Goal: Task Accomplishment & Management: Complete application form

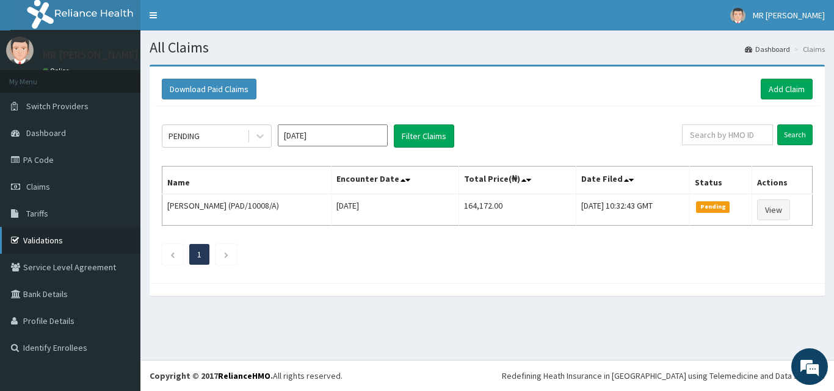
click at [62, 234] on link "Validations" at bounding box center [70, 240] width 140 height 27
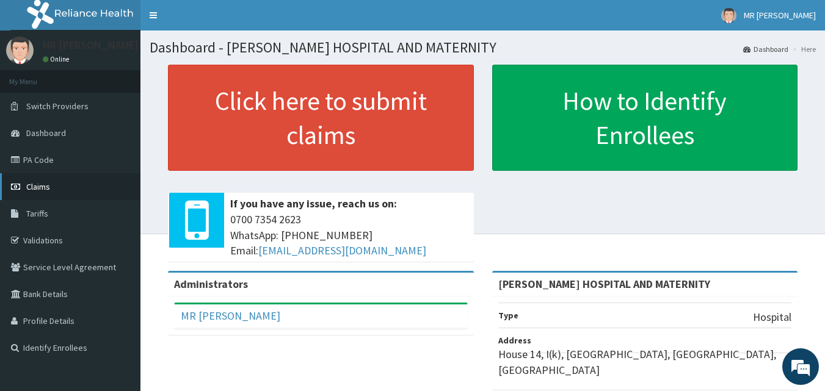
click at [40, 186] on span "Claims" at bounding box center [38, 186] width 24 height 11
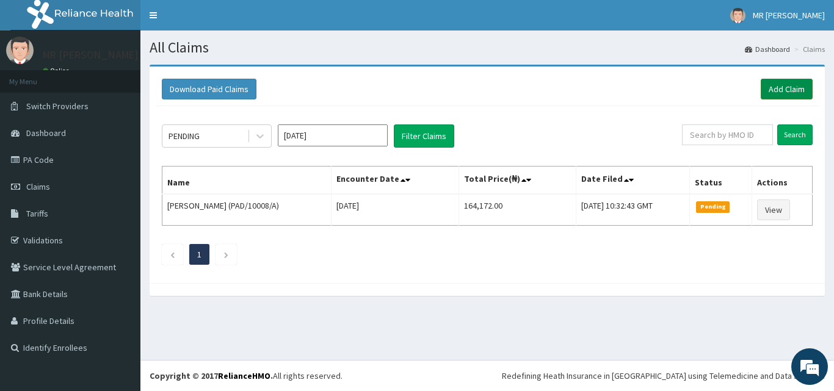
click at [798, 84] on link "Add Claim" at bounding box center [787, 89] width 52 height 21
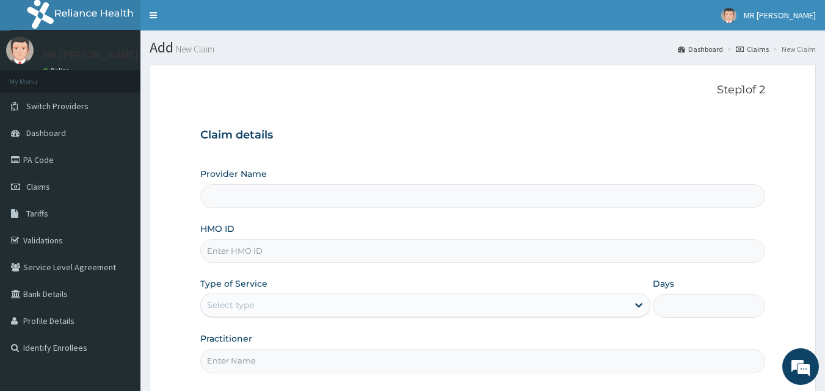
type input "[PERSON_NAME] HOSPITAL AND MATERNITY"
click at [294, 252] on input "HMO ID" at bounding box center [482, 251] width 565 height 24
type input "R"
type input "DET/10041/A"
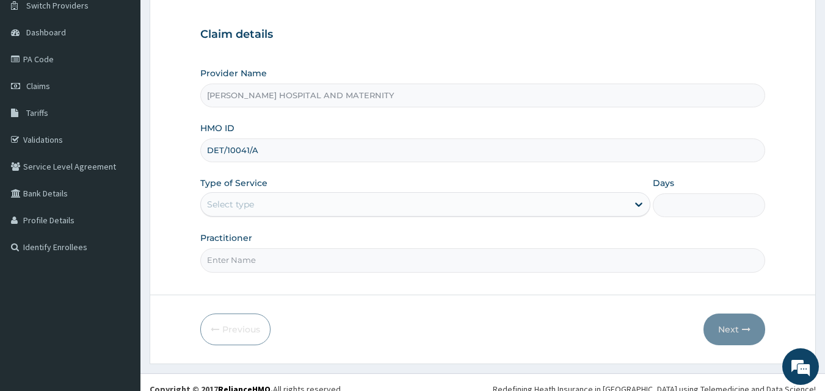
scroll to position [114, 0]
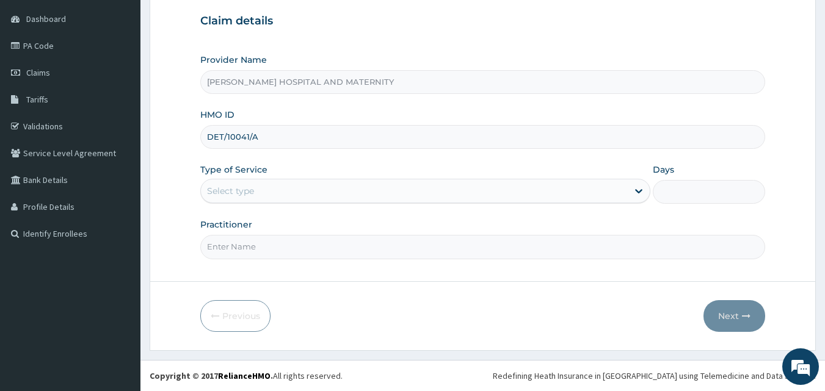
click at [264, 192] on div "Select type" at bounding box center [414, 191] width 427 height 20
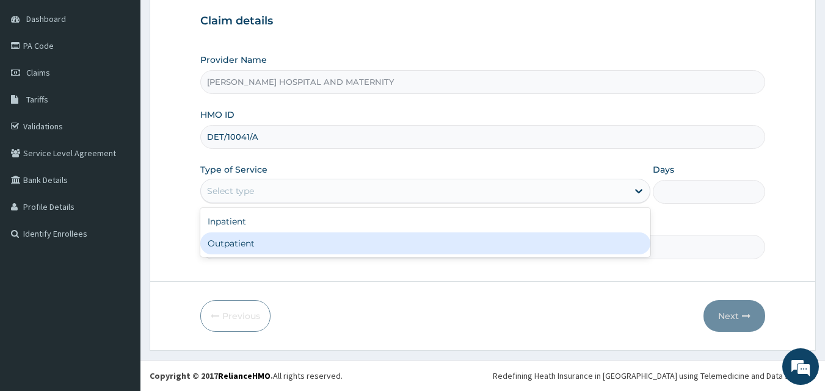
click at [254, 245] on div "Outpatient" at bounding box center [425, 244] width 450 height 22
type input "1"
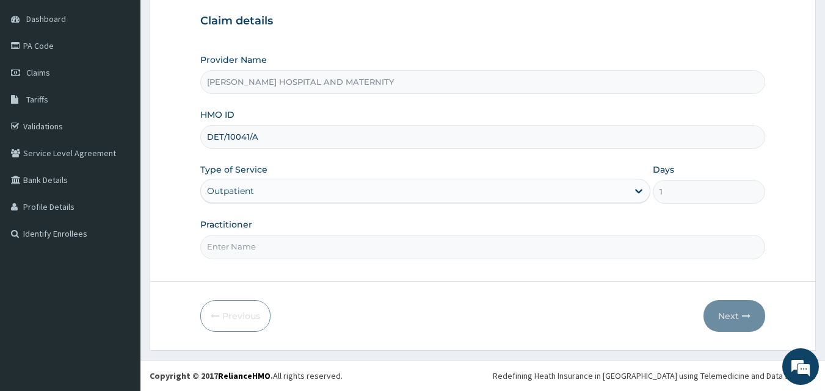
drag, startPoint x: 253, startPoint y: 252, endPoint x: 257, endPoint y: 258, distance: 7.7
click at [253, 252] on input "Practitioner" at bounding box center [482, 247] width 565 height 24
type input "[PERSON_NAME]"
click at [725, 313] on button "Next" at bounding box center [734, 316] width 62 height 32
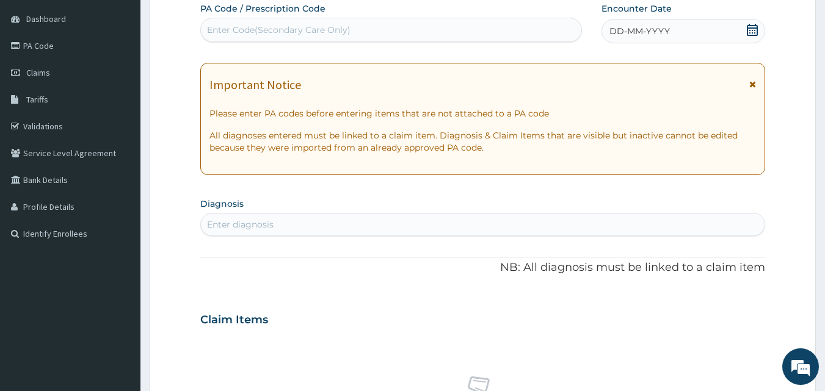
click at [755, 32] on icon at bounding box center [752, 30] width 12 height 12
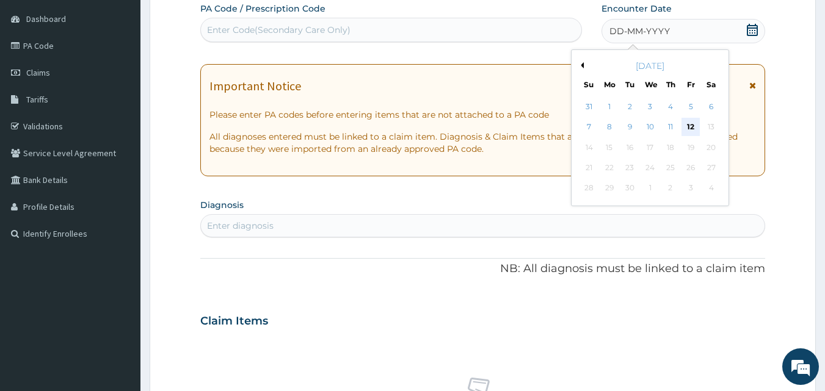
click at [691, 125] on div "12" at bounding box center [690, 127] width 18 height 18
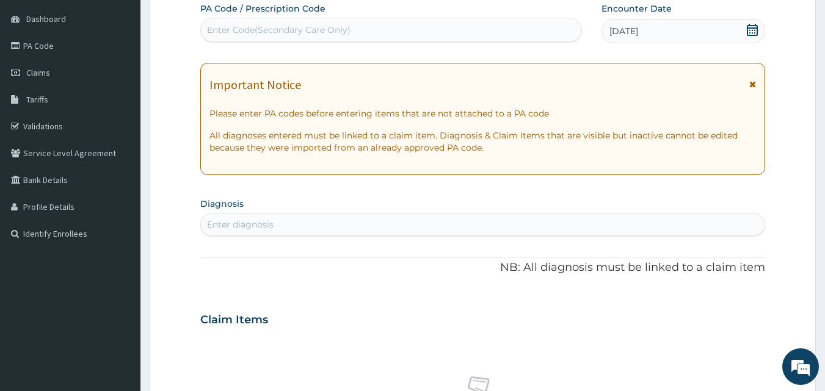
click at [391, 211] on section "Diagnosis Enter diagnosis" at bounding box center [482, 216] width 565 height 42
drag, startPoint x: 383, startPoint y: 221, endPoint x: 375, endPoint y: 227, distance: 10.5
click at [378, 225] on div "Enter diagnosis" at bounding box center [483, 225] width 564 height 20
type input "[MEDICAL_DATA]"
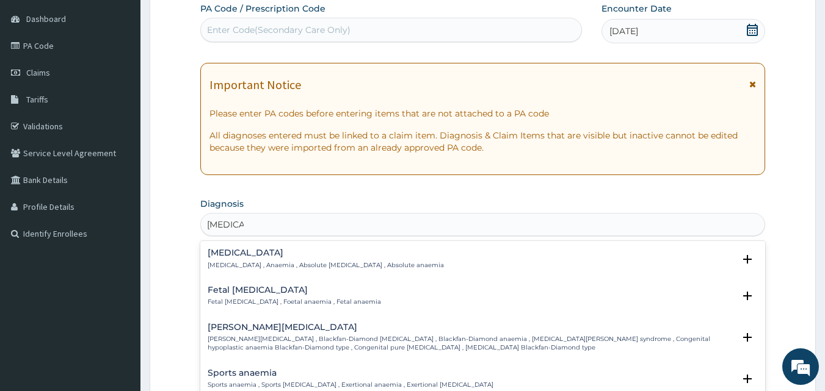
click at [239, 260] on div "[MEDICAL_DATA][DEMOGRAPHIC_DATA][MEDICAL_DATA] , Anaemia , Absolute [MEDICAL_DA…" at bounding box center [326, 259] width 236 height 21
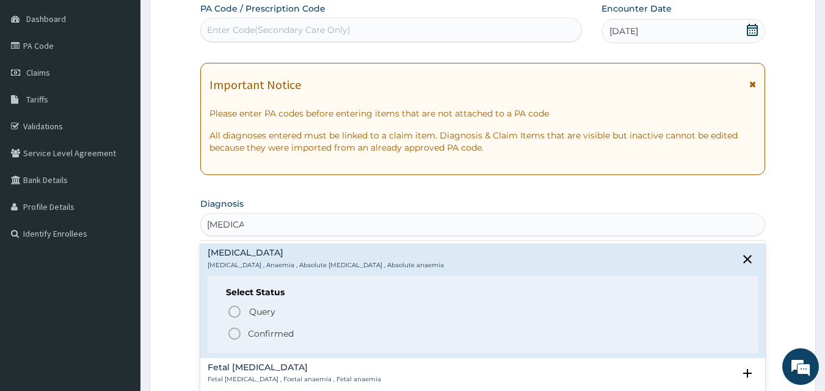
click at [231, 333] on icon "status option filled" at bounding box center [234, 334] width 15 height 15
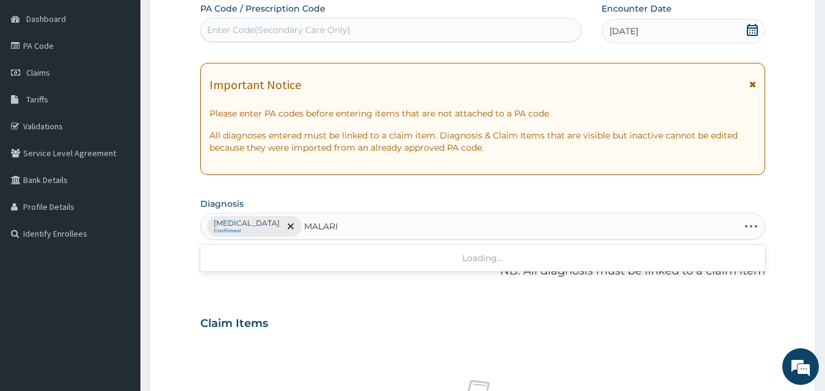
type input "[MEDICAL_DATA]"
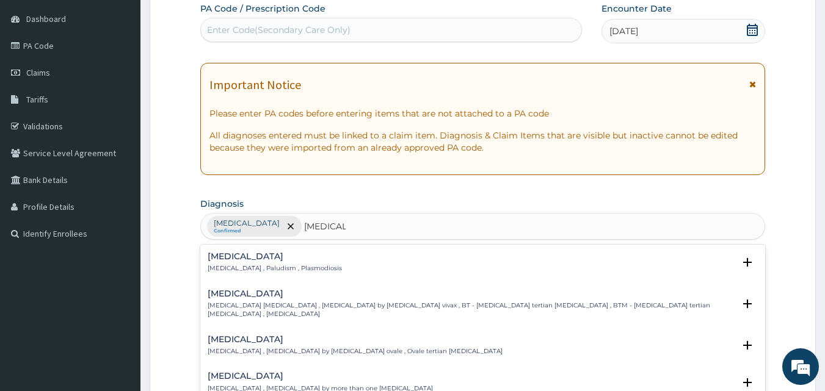
click at [225, 260] on h4 "[MEDICAL_DATA]" at bounding box center [275, 256] width 134 height 9
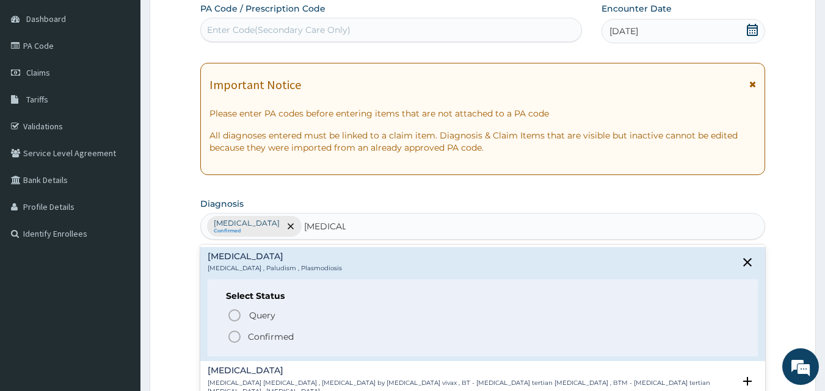
click at [238, 335] on icon "status option filled" at bounding box center [234, 337] width 15 height 15
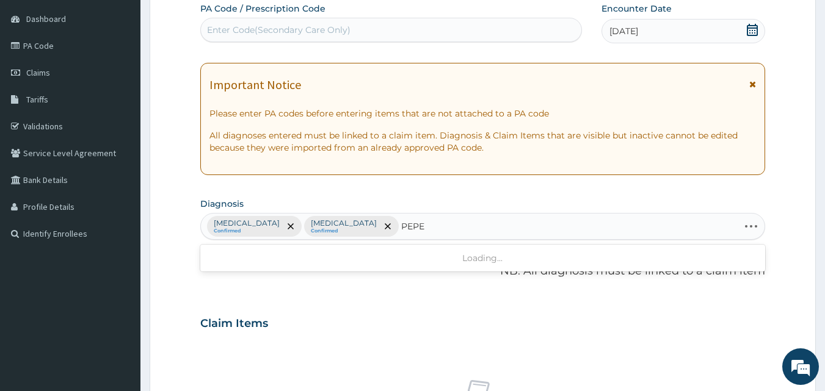
type input "PEP"
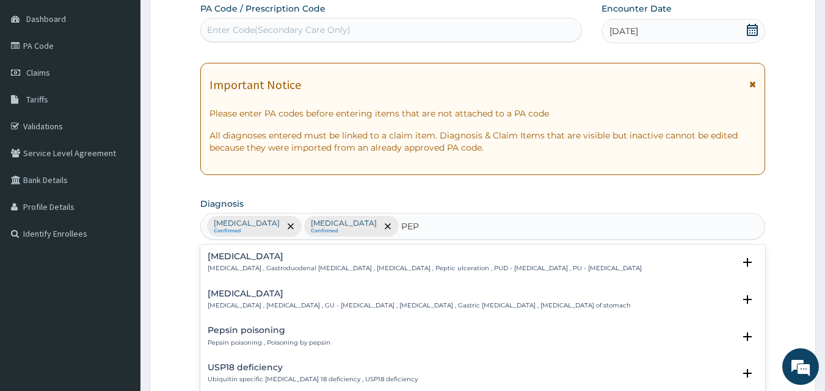
click at [225, 266] on p "[MEDICAL_DATA] , Gastroduodenal [MEDICAL_DATA] , [MEDICAL_DATA] , Peptic ulcera…" at bounding box center [425, 268] width 434 height 9
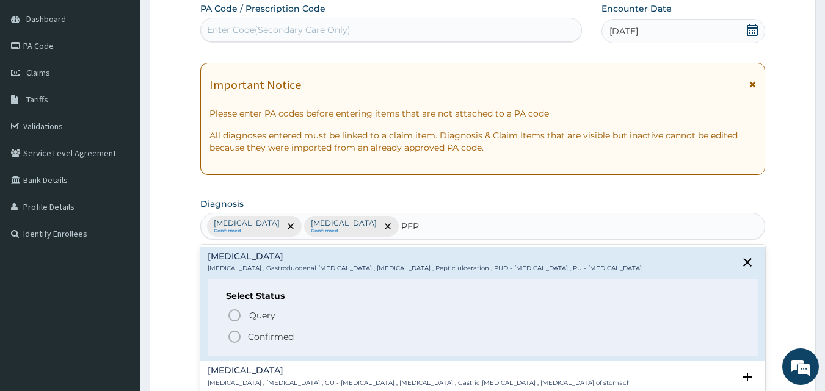
click at [234, 341] on icon "status option filled" at bounding box center [234, 337] width 15 height 15
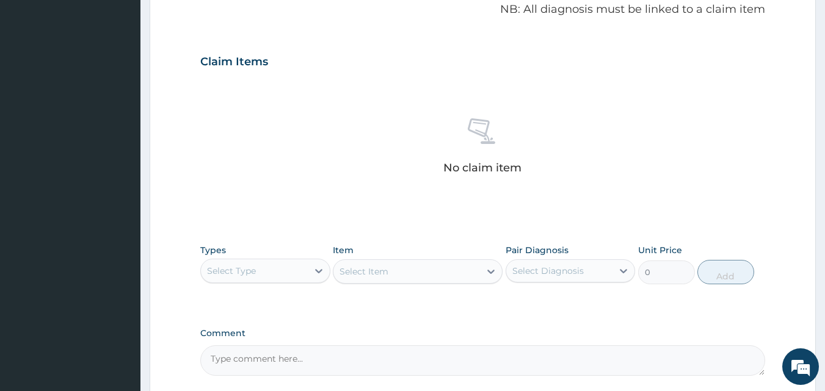
scroll to position [489, 0]
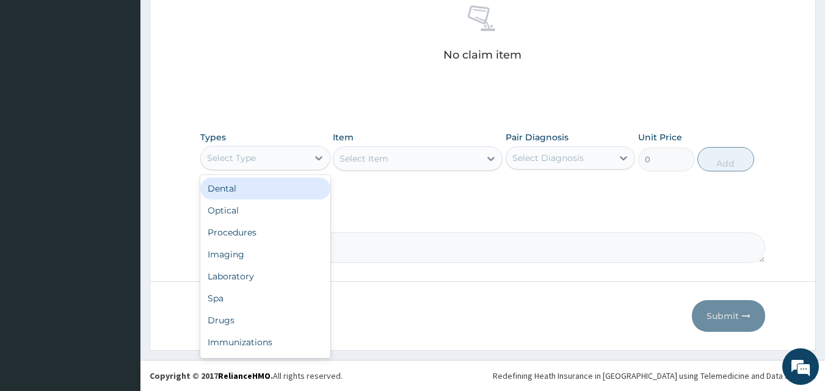
click at [304, 158] on div "Select Type" at bounding box center [254, 158] width 107 height 20
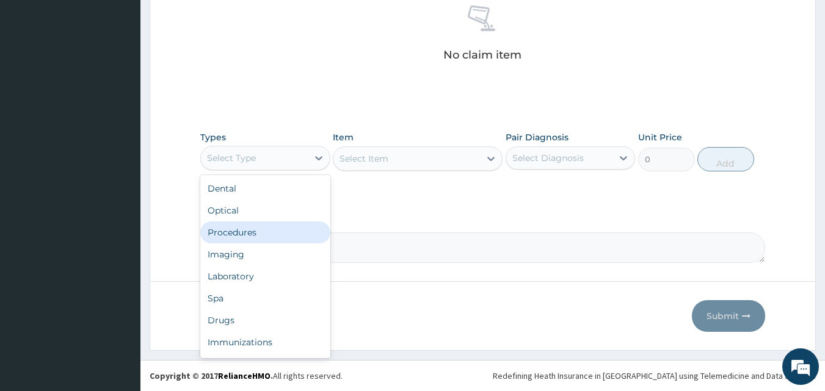
click at [281, 234] on div "Procedures" at bounding box center [265, 233] width 130 height 22
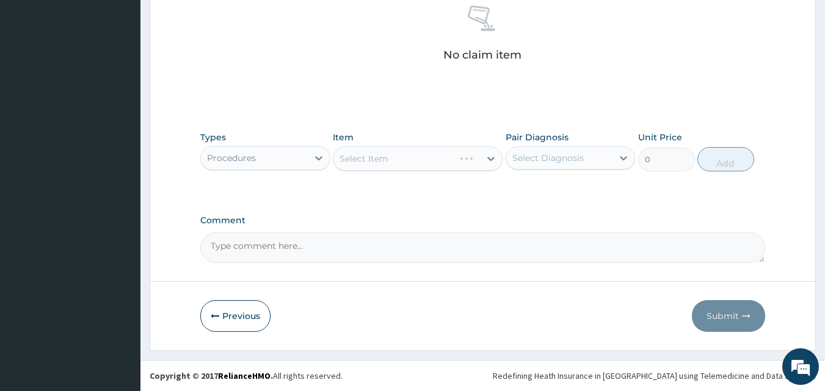
click at [421, 169] on div "Select Item" at bounding box center [418, 159] width 170 height 24
click at [418, 158] on div "Select Item" at bounding box center [418, 159] width 170 height 24
click at [418, 158] on div "Select Item" at bounding box center [406, 159] width 147 height 20
type input "GENER"
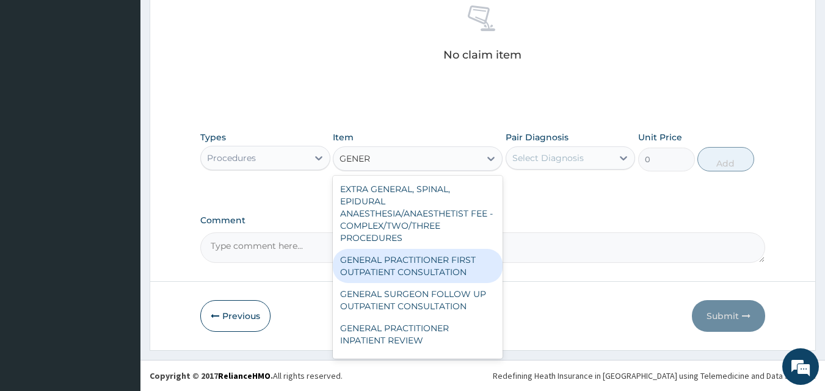
click at [388, 269] on div "GENERAL PRACTITIONER FIRST OUTPATIENT CONSULTATION" at bounding box center [418, 266] width 170 height 34
type input "4500"
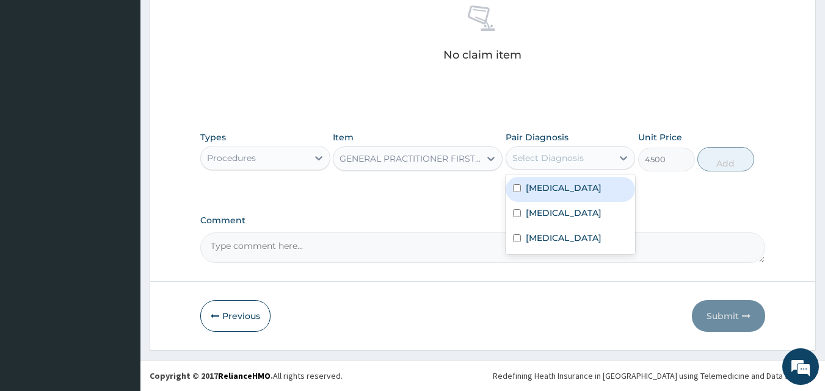
click at [528, 165] on div "Select Diagnosis" at bounding box center [559, 158] width 107 height 20
click at [529, 184] on label "[MEDICAL_DATA]" at bounding box center [564, 188] width 76 height 12
checkbox input "true"
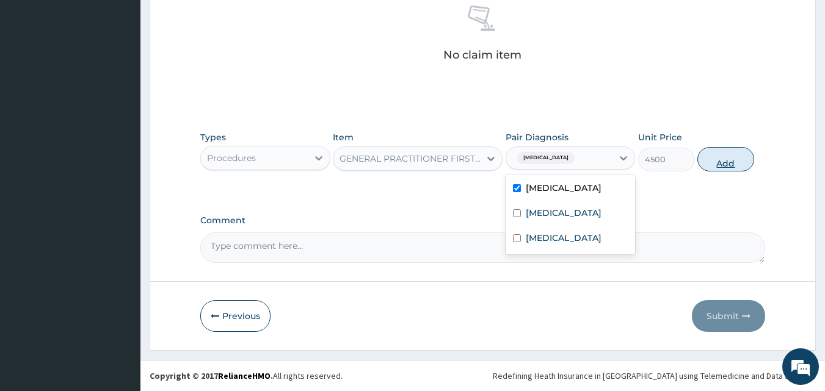
click at [733, 157] on button "Add" at bounding box center [725, 159] width 57 height 24
type input "0"
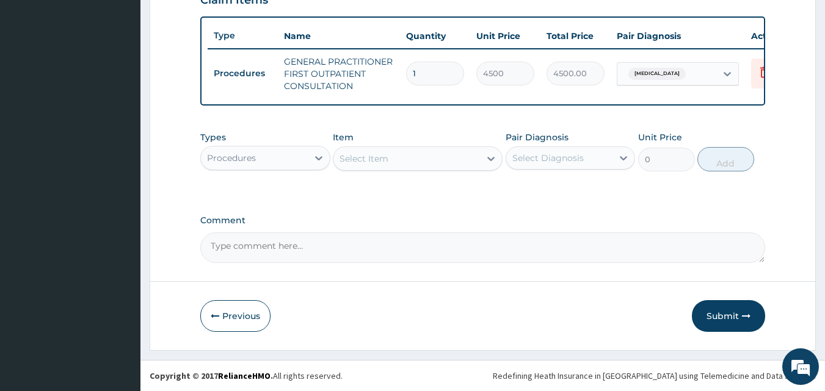
scroll to position [447, 0]
click at [269, 156] on div "Procedures" at bounding box center [254, 158] width 107 height 20
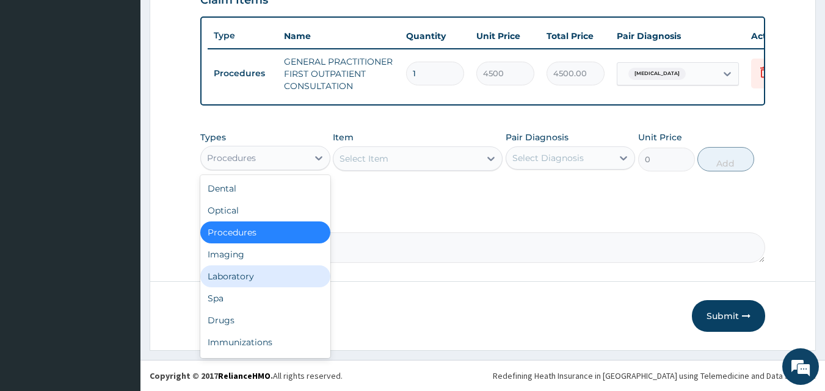
click at [231, 274] on div "Laboratory" at bounding box center [265, 277] width 130 height 22
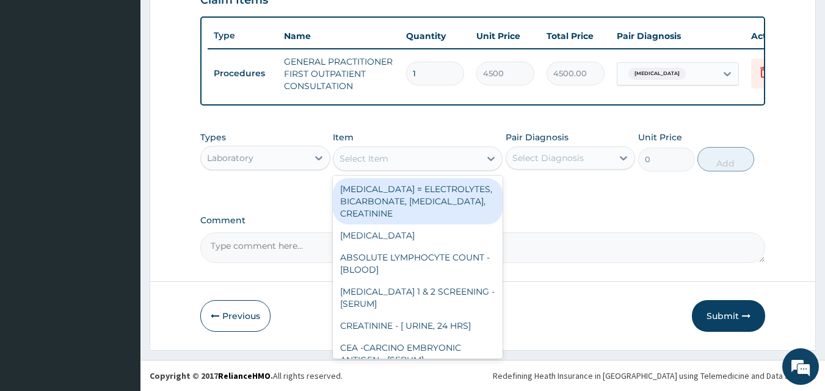
click at [443, 163] on div "Select Item" at bounding box center [406, 159] width 147 height 20
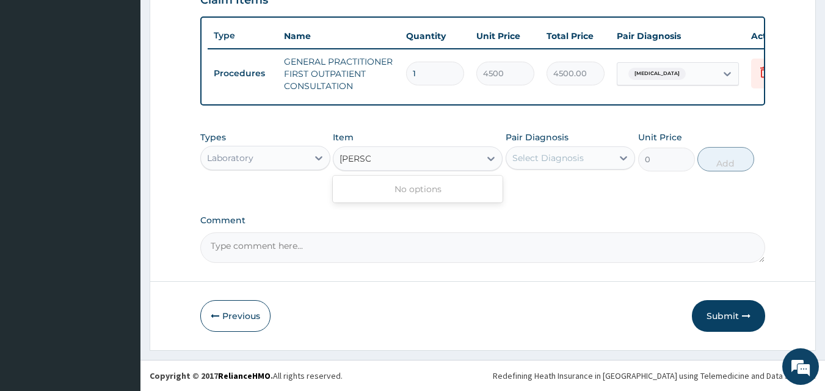
type input "MALA"
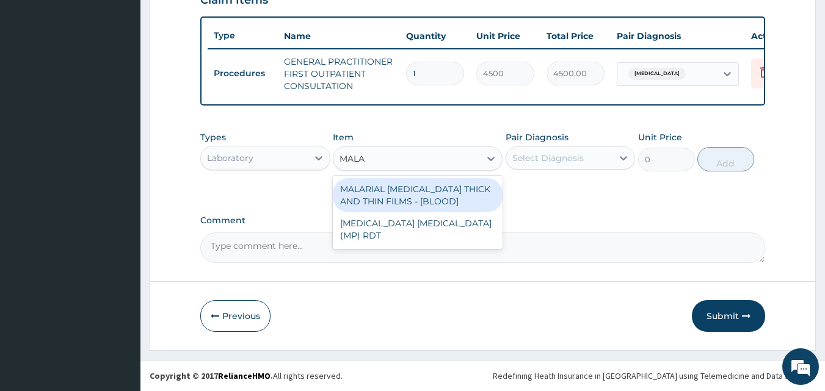
click at [432, 192] on div "MALARIAL [MEDICAL_DATA] THICK AND THIN FILMS - [BLOOD]" at bounding box center [418, 195] width 170 height 34
type input "2625"
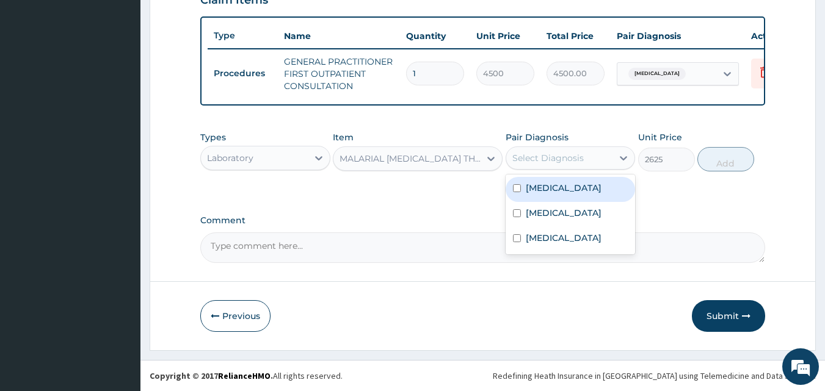
click at [573, 155] on div "Select Diagnosis" at bounding box center [547, 158] width 71 height 12
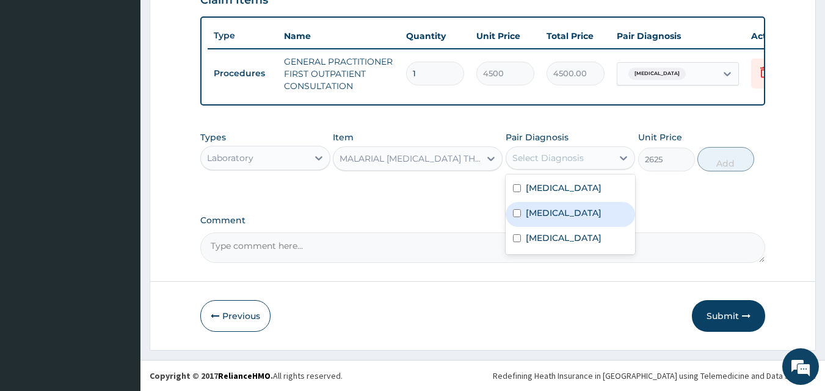
click at [565, 213] on div "[MEDICAL_DATA]" at bounding box center [571, 214] width 130 height 25
checkbox input "true"
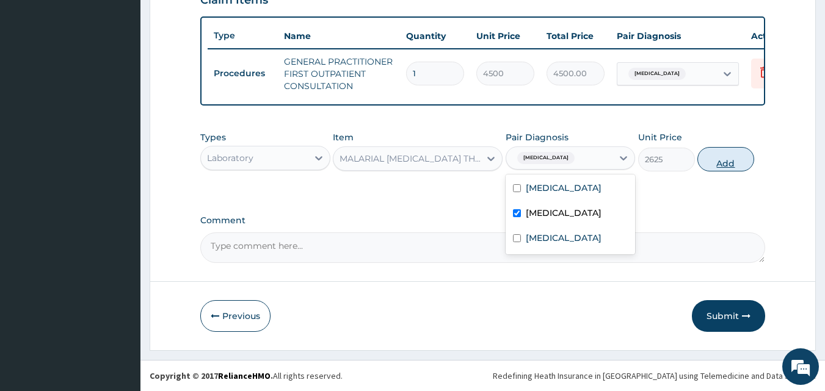
click at [718, 165] on button "Add" at bounding box center [725, 159] width 57 height 24
type input "0"
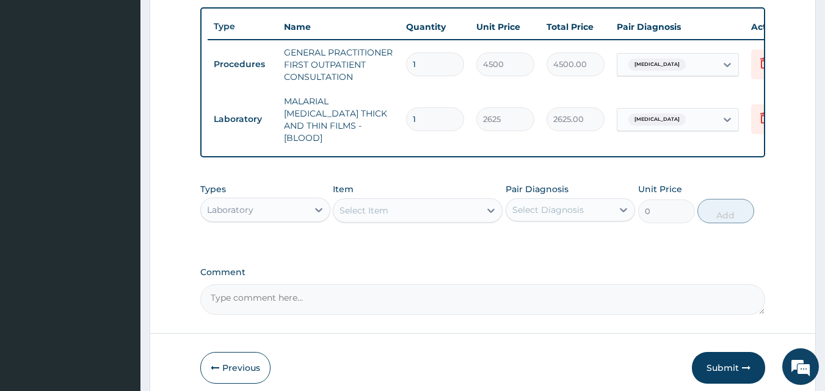
click at [402, 204] on div "Select Item" at bounding box center [406, 211] width 147 height 20
type input "PCV"
click at [401, 241] on div "PCV" at bounding box center [418, 241] width 170 height 22
type input "2625"
click at [570, 204] on div "Select Diagnosis" at bounding box center [547, 210] width 71 height 12
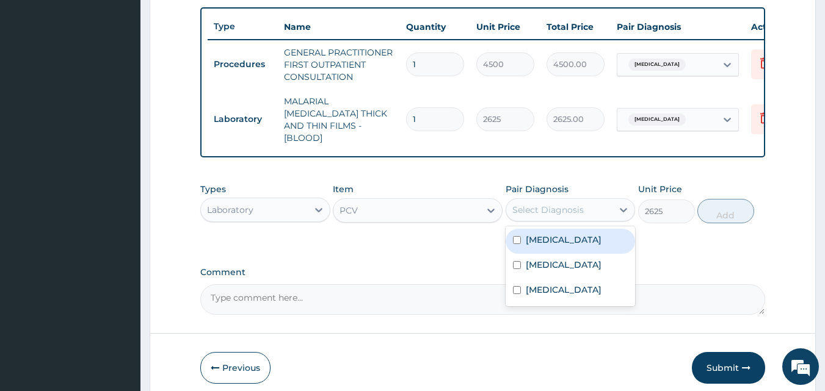
click at [550, 239] on label "[MEDICAL_DATA]" at bounding box center [564, 240] width 76 height 12
checkbox input "true"
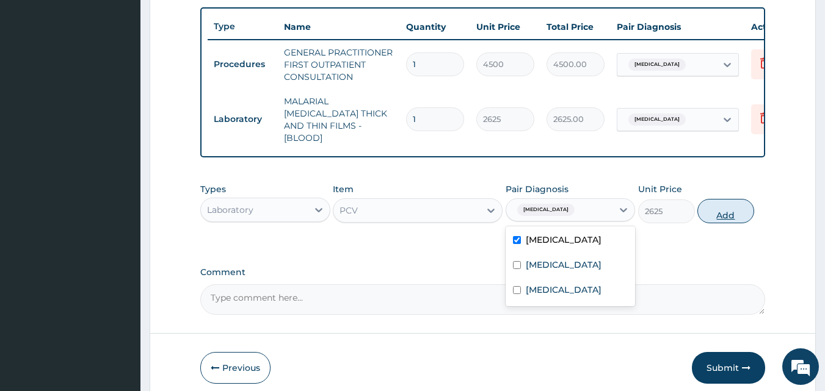
click at [724, 214] on button "Add" at bounding box center [725, 211] width 57 height 24
type input "0"
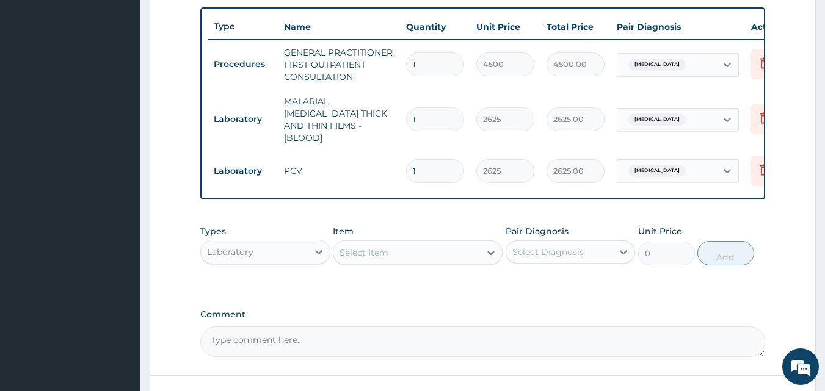
click at [264, 252] on div "Laboratory" at bounding box center [254, 252] width 107 height 20
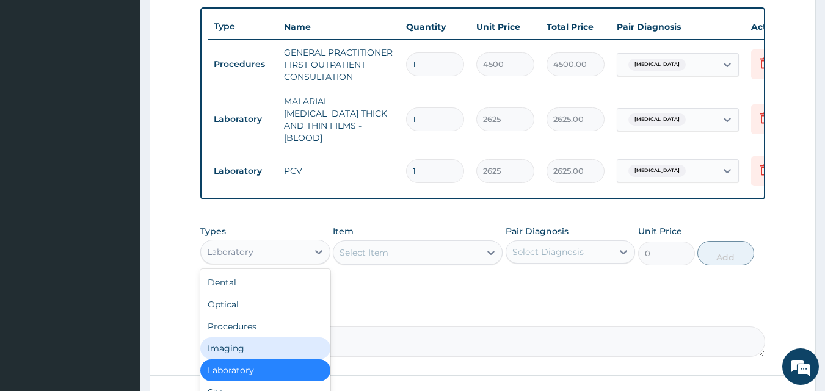
scroll to position [42, 0]
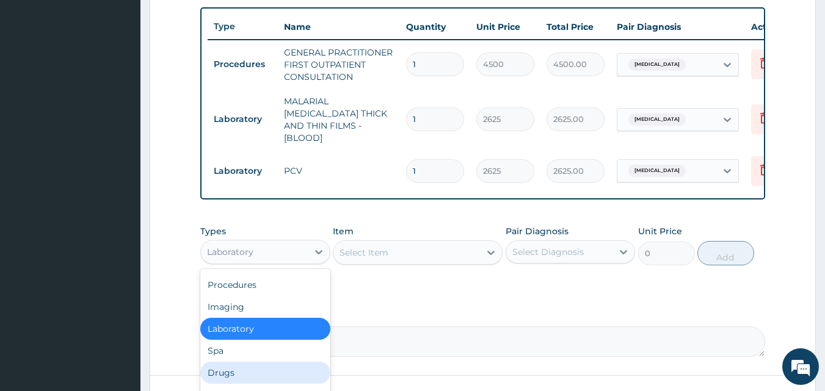
click at [241, 369] on div "Drugs" at bounding box center [265, 373] width 130 height 22
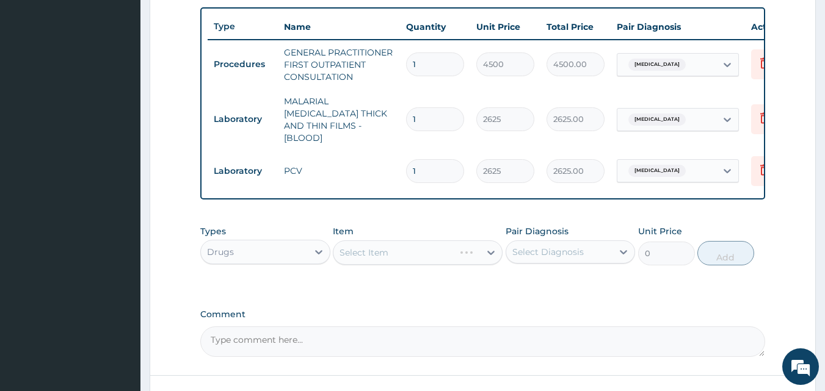
click at [427, 247] on div "Select Item" at bounding box center [418, 253] width 170 height 24
click at [462, 255] on div "Select Item" at bounding box center [406, 253] width 147 height 20
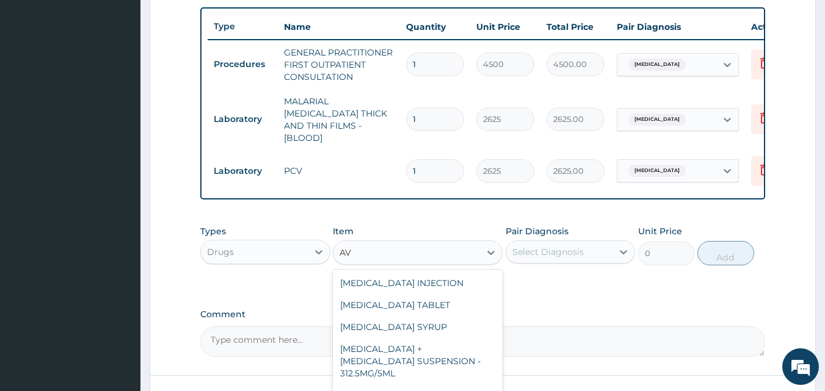
type input "A"
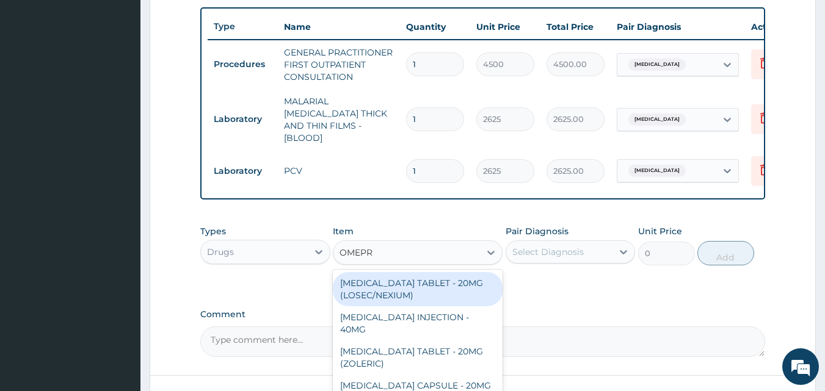
type input "OMEPRA"
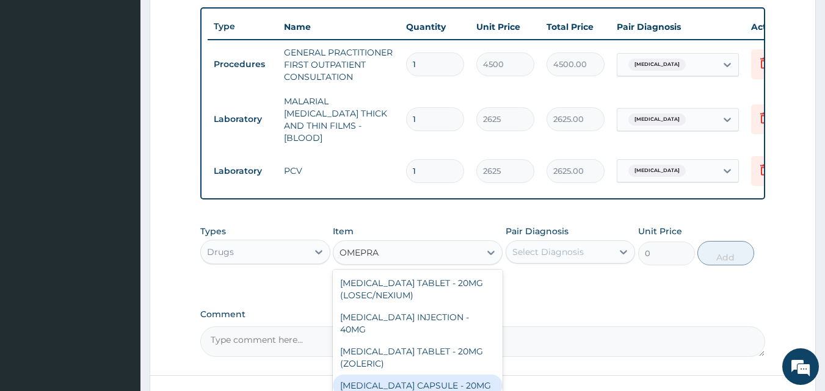
click at [429, 375] on div "[MEDICAL_DATA] CAPSULE - 20MG" at bounding box center [418, 386] width 170 height 22
type input "160"
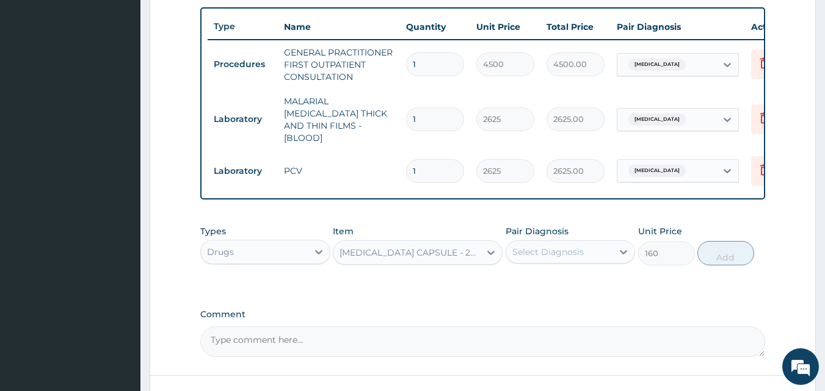
click at [589, 246] on div "Select Diagnosis" at bounding box center [559, 252] width 107 height 20
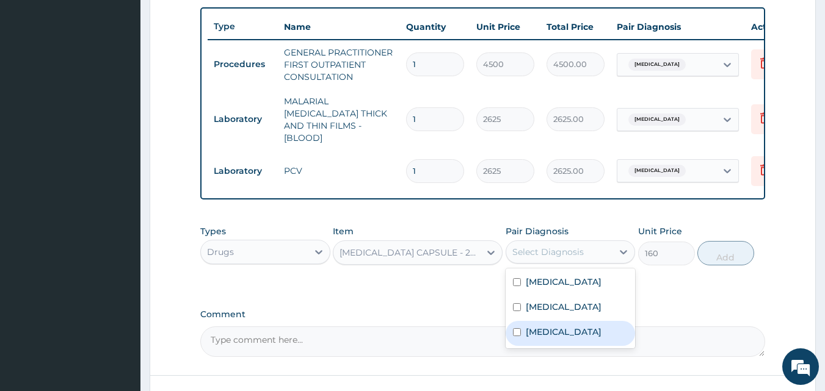
click at [564, 336] on div "[MEDICAL_DATA]" at bounding box center [571, 333] width 130 height 25
checkbox input "true"
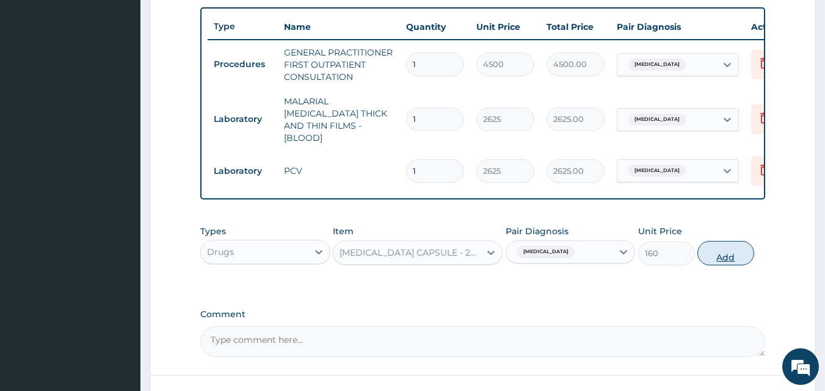
click at [740, 253] on button "Add" at bounding box center [725, 253] width 57 height 24
type input "0"
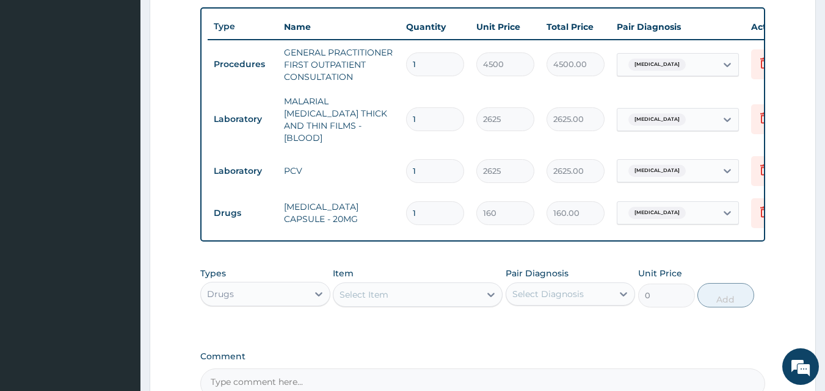
type input "14"
type input "2240.00"
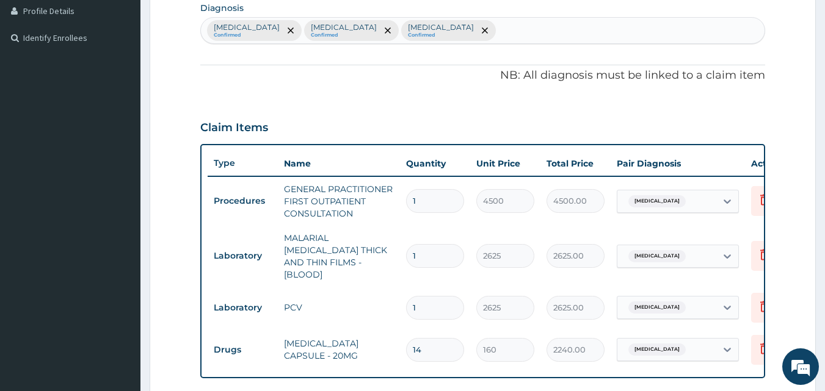
scroll to position [142, 0]
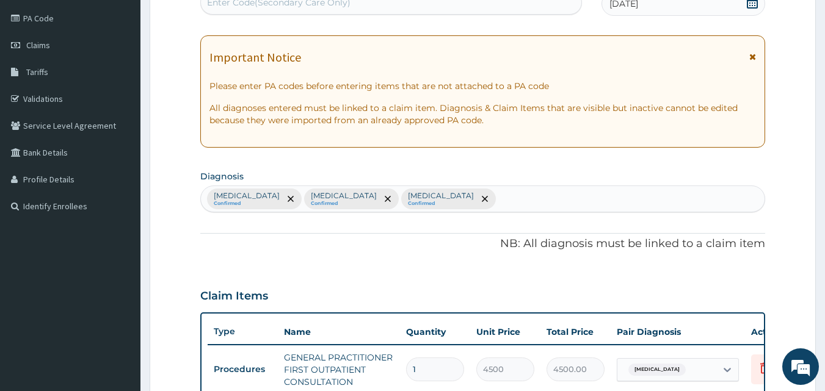
type input "14"
click at [432, 202] on div "[MEDICAL_DATA] Confirmed [MEDICAL_DATA] Confirmed [MEDICAL_DATA] Confirmed" at bounding box center [483, 199] width 564 height 26
type input "EMESIS"
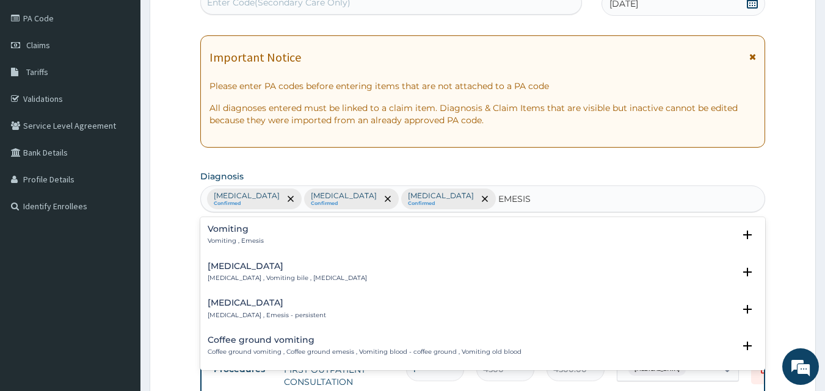
click at [227, 231] on h4 "Vomiting" at bounding box center [236, 229] width 56 height 9
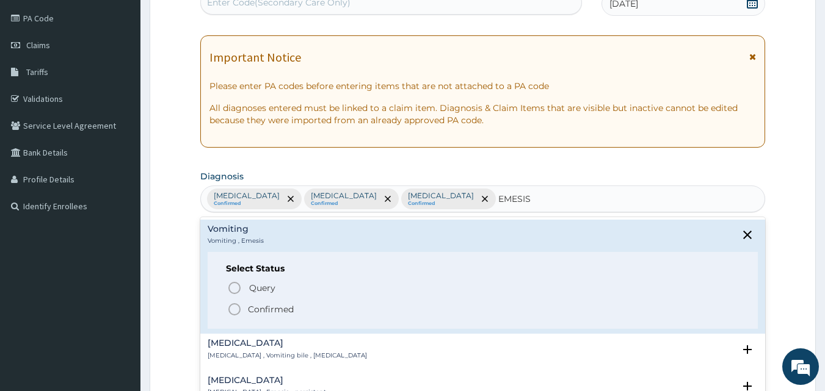
click at [237, 308] on icon "status option filled" at bounding box center [234, 309] width 15 height 15
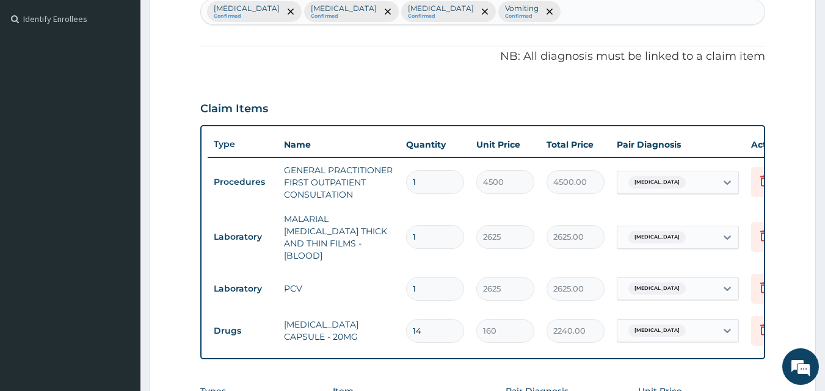
scroll to position [508, 0]
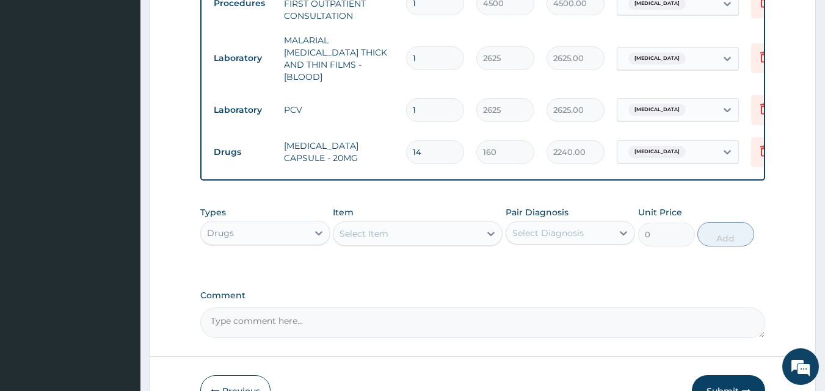
click at [407, 234] on div "Select Item" at bounding box center [406, 234] width 147 height 20
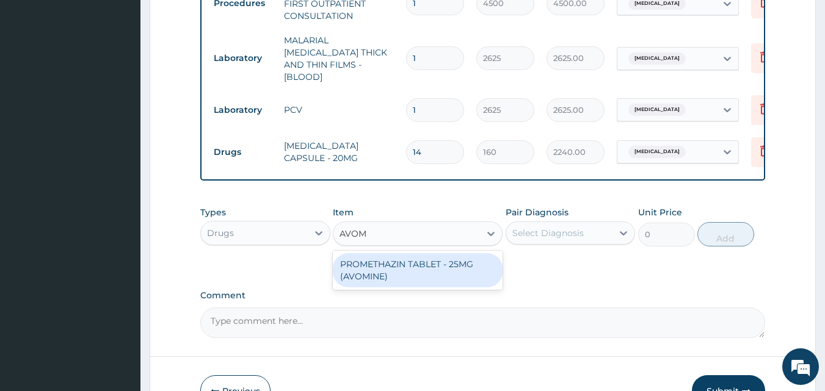
type input "AVOMI"
click at [415, 268] on div "PROMETHAZIN TABLET - 25MG (AVOMINE)" at bounding box center [418, 270] width 170 height 34
type input "35.2"
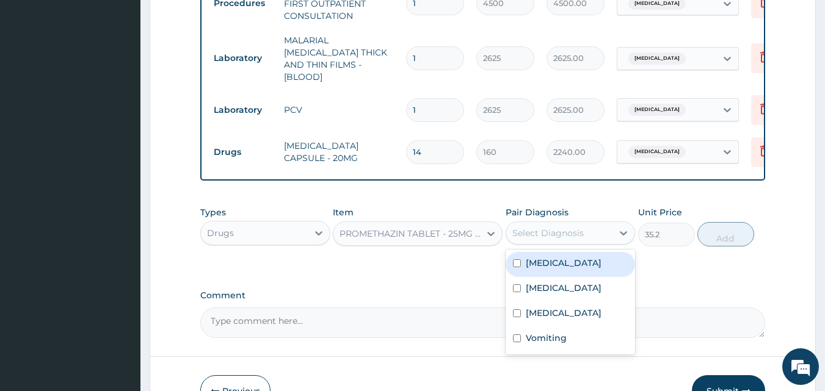
click at [551, 238] on div "Select Diagnosis" at bounding box center [559, 233] width 107 height 20
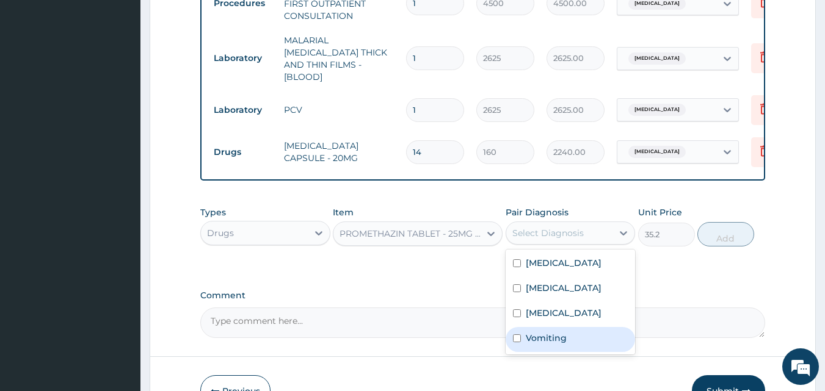
click at [545, 333] on label "Vomiting" at bounding box center [546, 338] width 41 height 12
checkbox input "true"
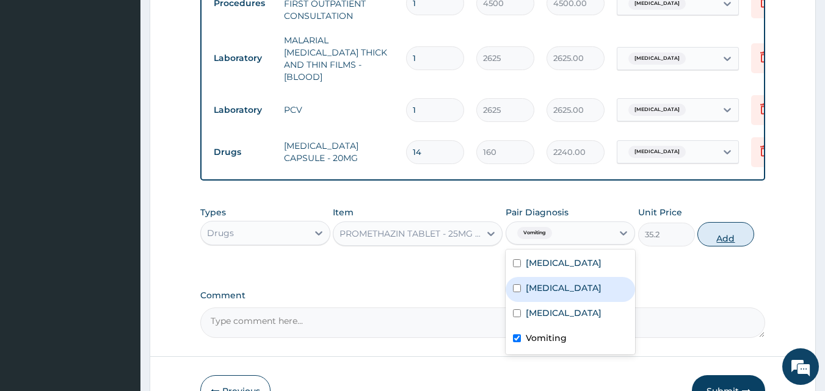
click at [741, 238] on button "Add" at bounding box center [725, 234] width 57 height 24
type input "0"
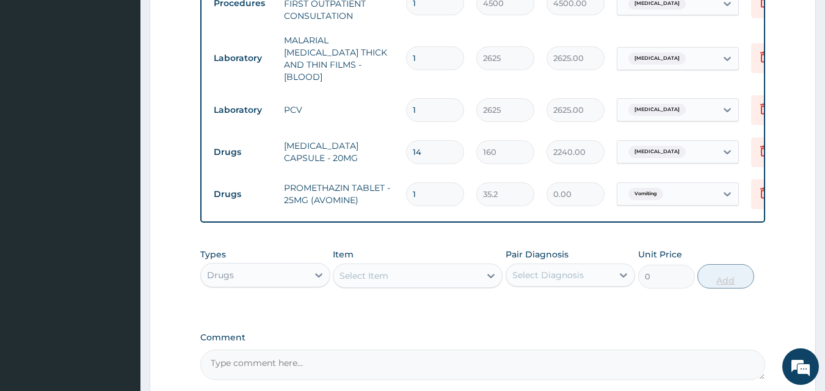
type input "0.00"
type input "9"
type input "316.80"
type input "9"
click at [396, 278] on div "Select Item" at bounding box center [406, 276] width 147 height 20
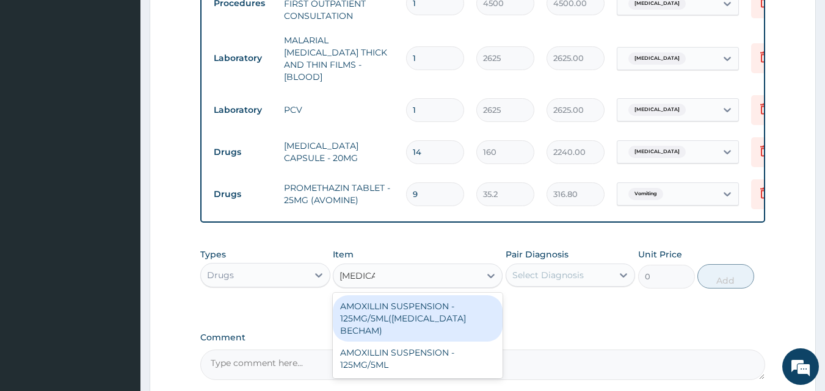
type input "AMOXI"
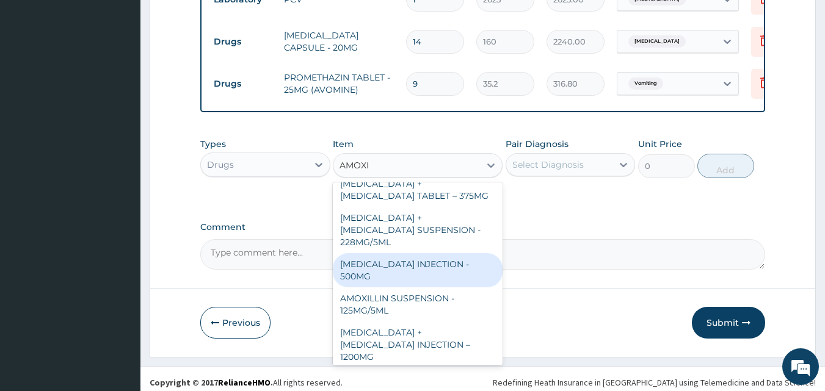
scroll to position [622, 0]
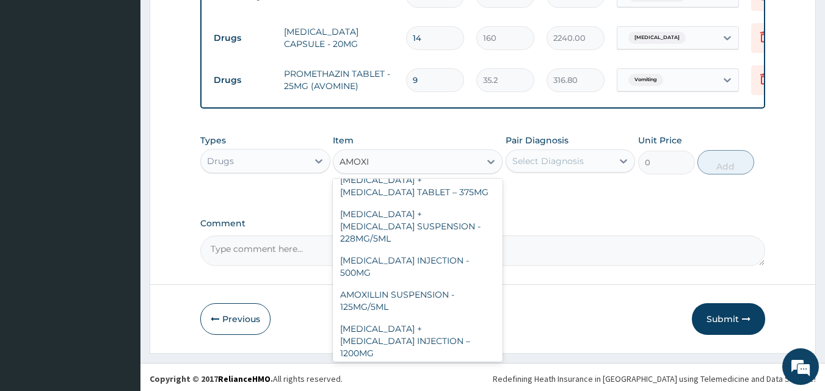
click at [442, 365] on div "[MEDICAL_DATA] CAPSULE - 500MG" at bounding box center [418, 382] width 170 height 34
type input "128"
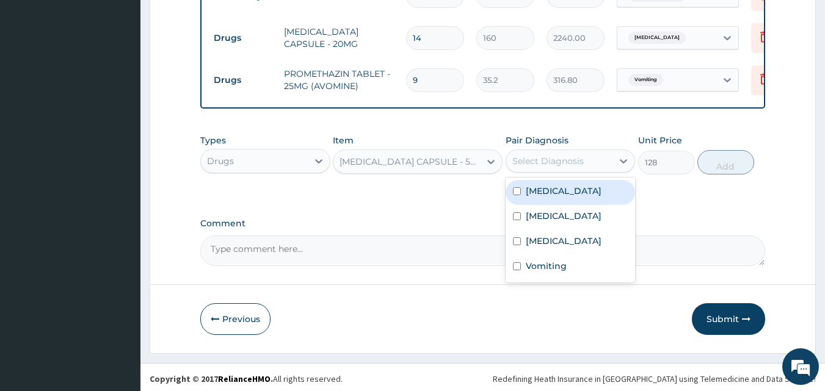
click at [536, 164] on div "Select Diagnosis" at bounding box center [547, 161] width 71 height 12
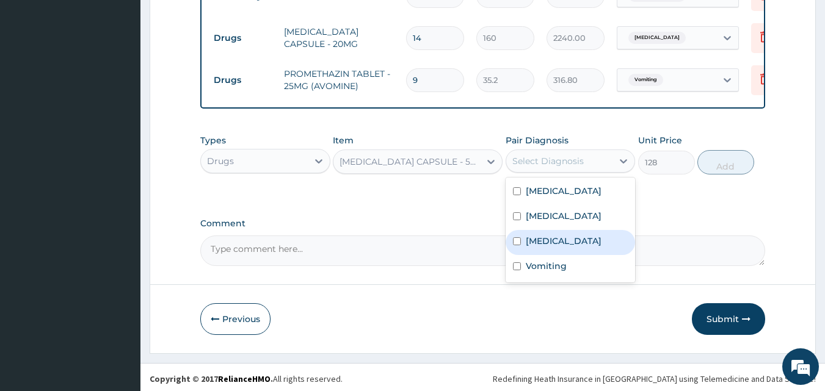
click at [551, 239] on label "[MEDICAL_DATA]" at bounding box center [564, 241] width 76 height 12
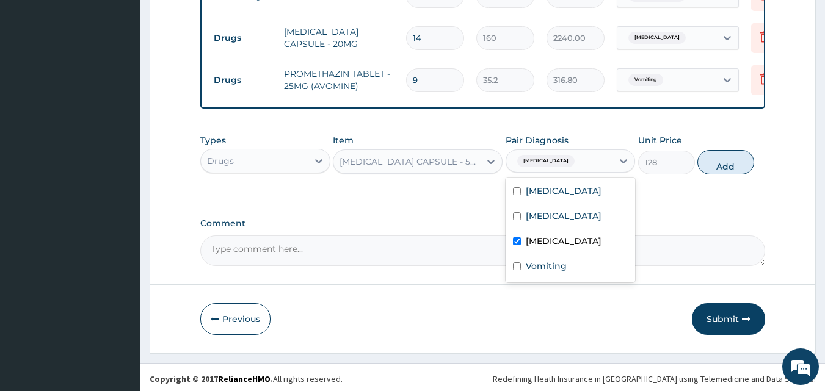
checkbox input "true"
click at [733, 165] on button "Add" at bounding box center [725, 162] width 57 height 24
type input "0"
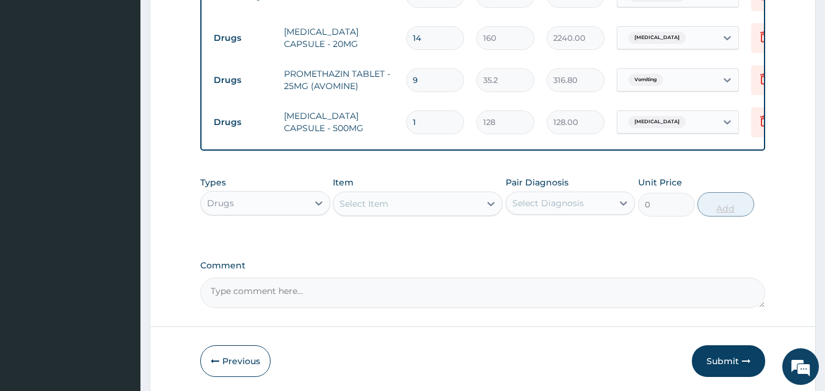
type input "10"
type input "1280.00"
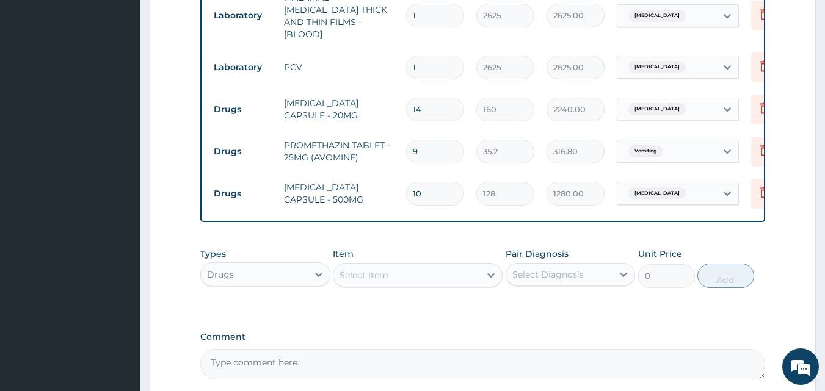
scroll to position [664, 0]
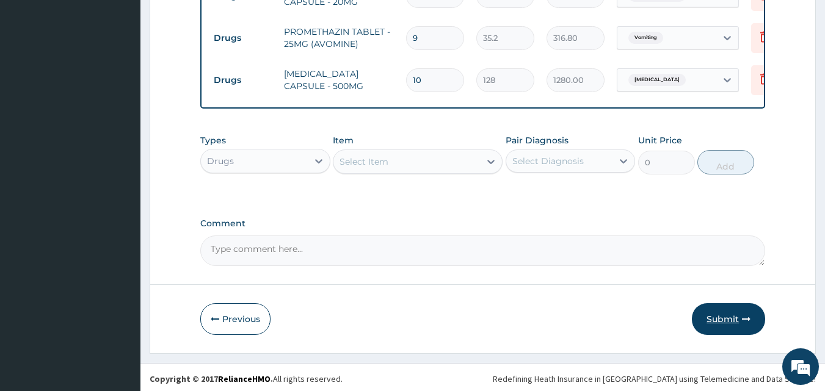
type input "10"
click at [723, 322] on button "Submit" at bounding box center [728, 319] width 73 height 32
